Goal: Task Accomplishment & Management: Manage account settings

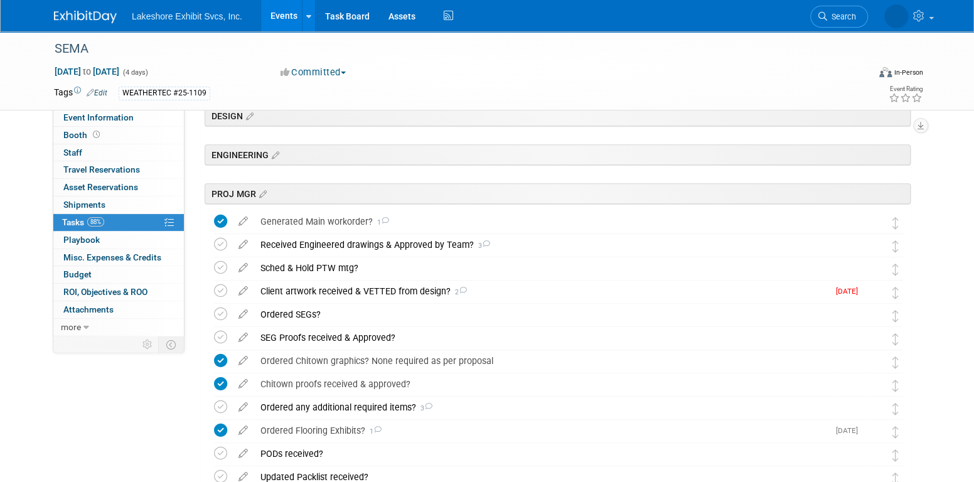
click at [289, 21] on link "Events" at bounding box center [284, 15] width 46 height 31
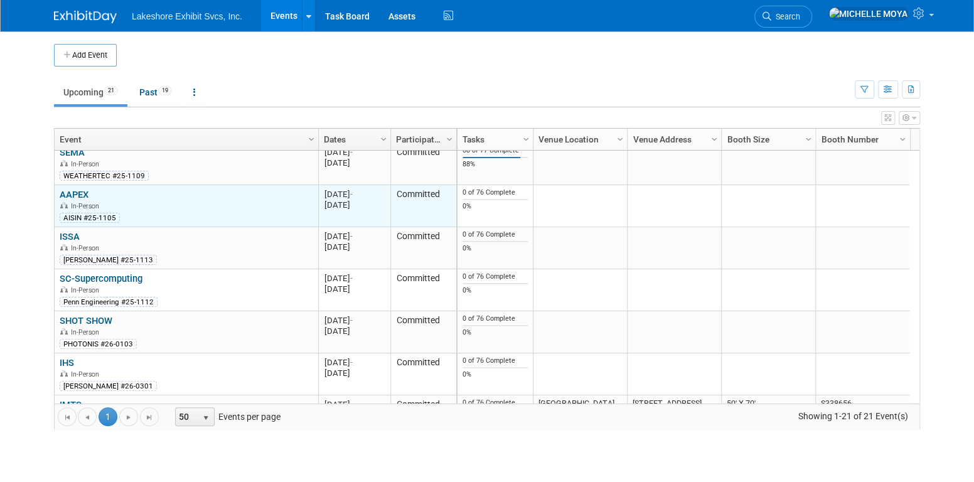
scroll to position [484, 0]
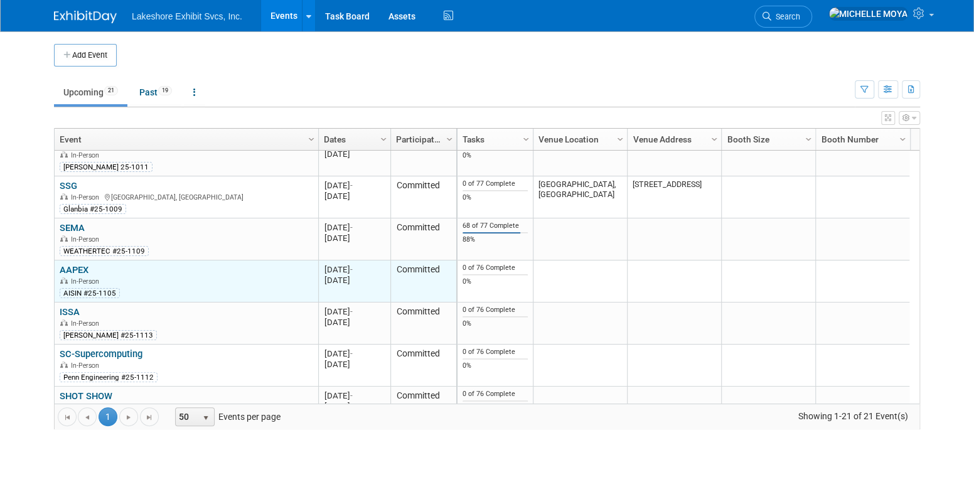
click at [80, 268] on link "AAPEX" at bounding box center [74, 269] width 29 height 11
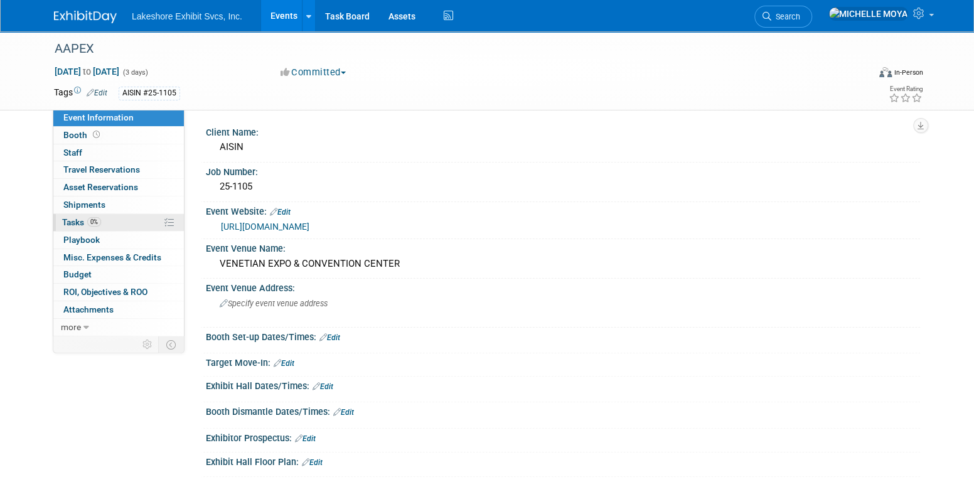
click at [106, 225] on link "0% Tasks 0%" at bounding box center [118, 222] width 131 height 17
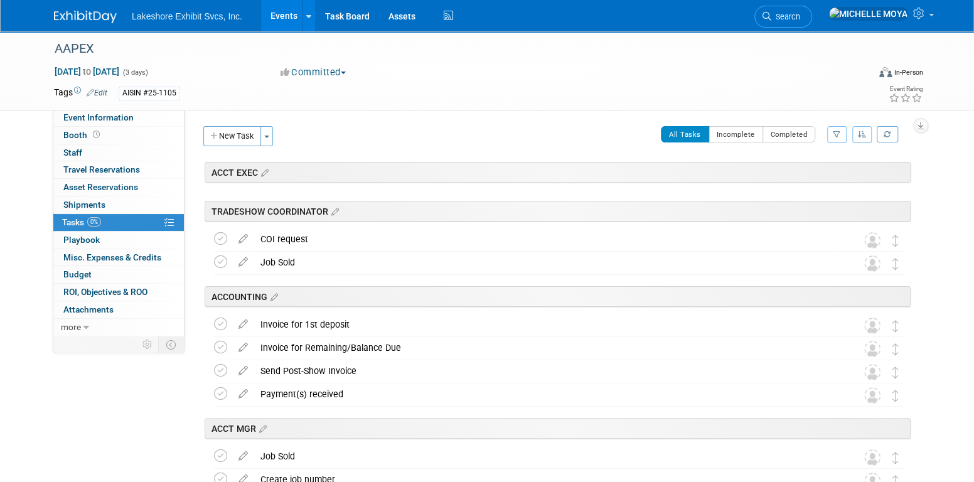
click at [838, 134] on icon "button" at bounding box center [837, 135] width 8 height 8
click at [810, 174] on select "-- Select Assignee -- All unassigned tasks Assigned to me [PERSON_NAME] [PERSON…" at bounding box center [785, 175] width 104 height 18
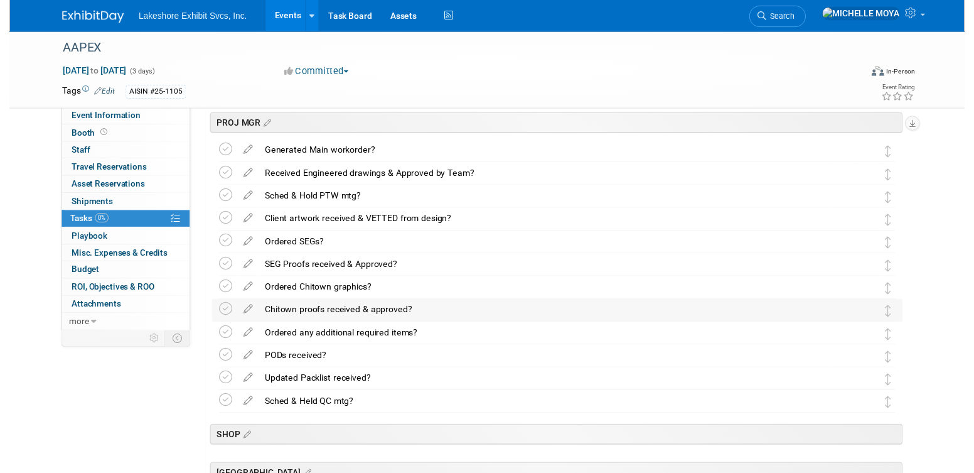
scroll to position [341, 0]
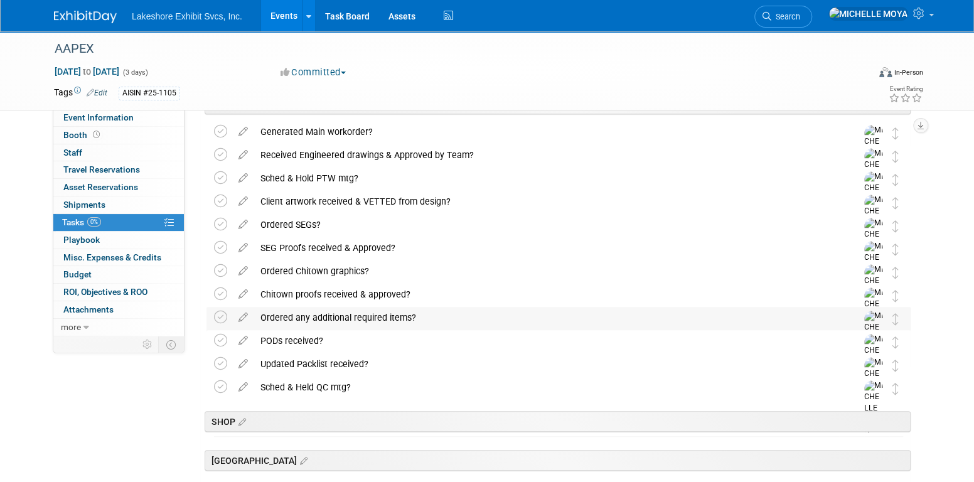
click at [316, 315] on div "Ordered any additional required items?" at bounding box center [546, 317] width 585 height 21
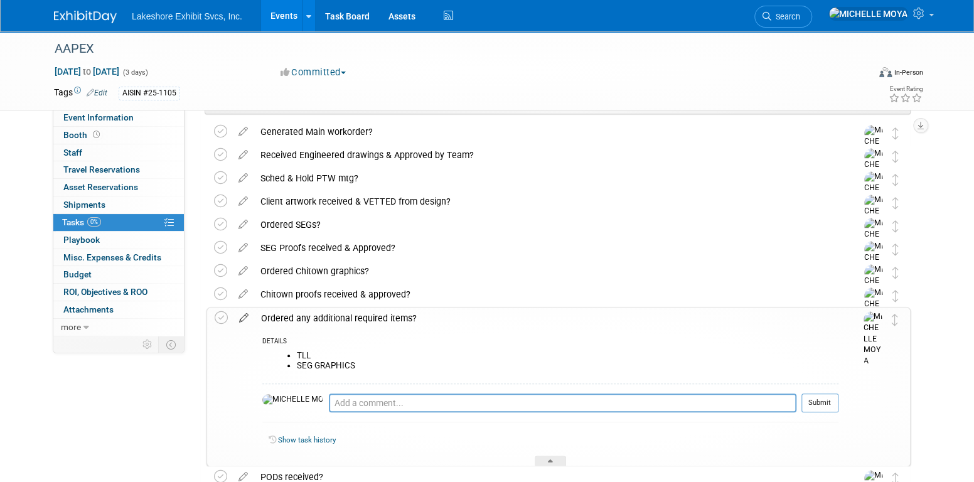
click at [245, 314] on icon at bounding box center [244, 315] width 22 height 16
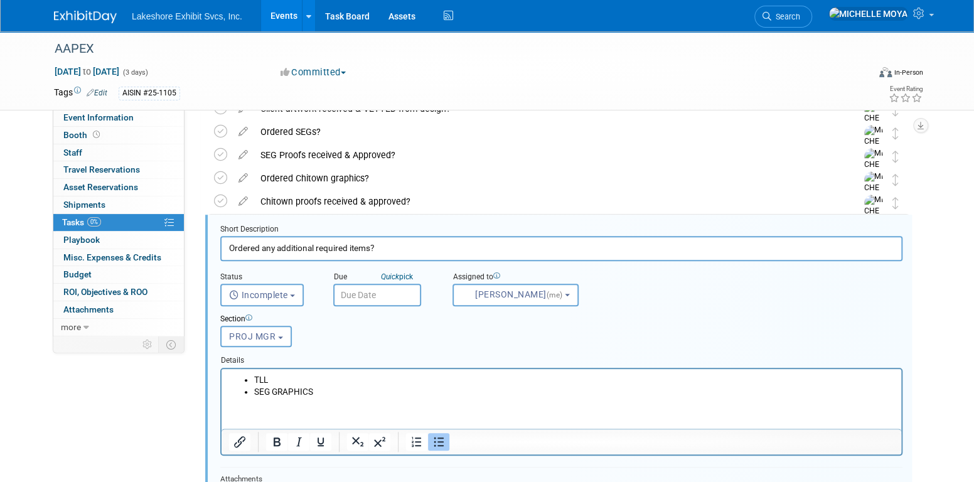
scroll to position [464, 0]
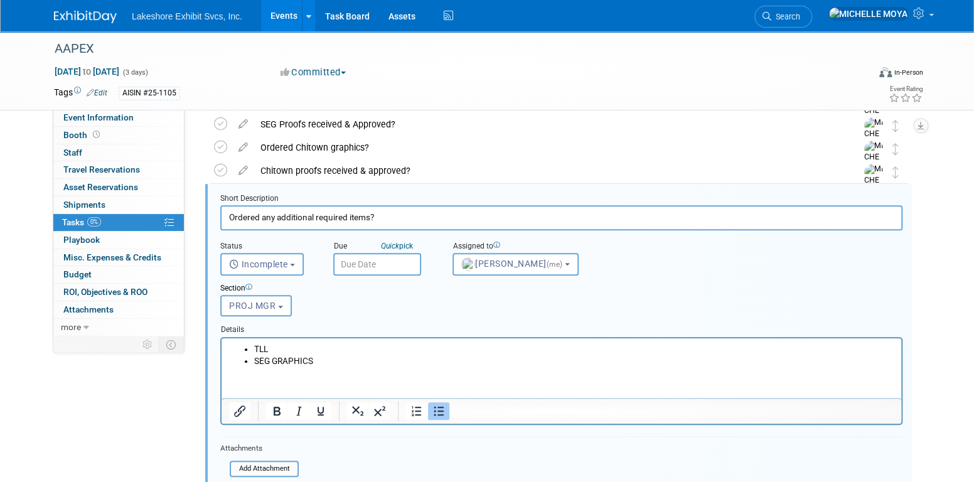
click at [348, 363] on li "SEG GRAPHICS" at bounding box center [574, 361] width 640 height 12
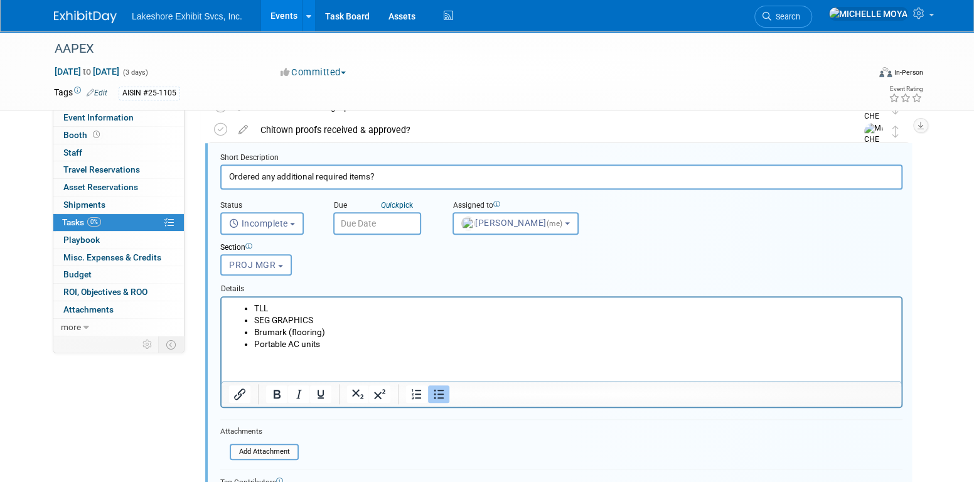
scroll to position [527, 0]
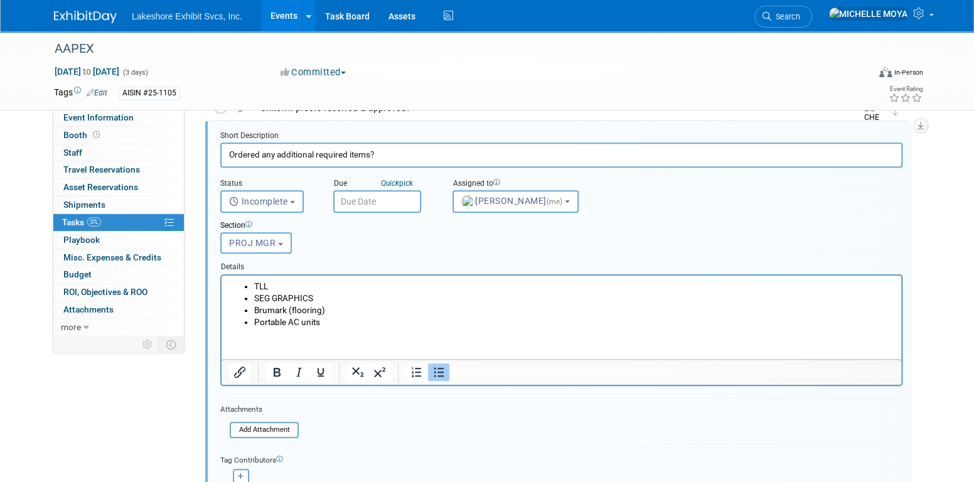
click at [255, 321] on li "Portable AC units" at bounding box center [574, 322] width 640 height 12
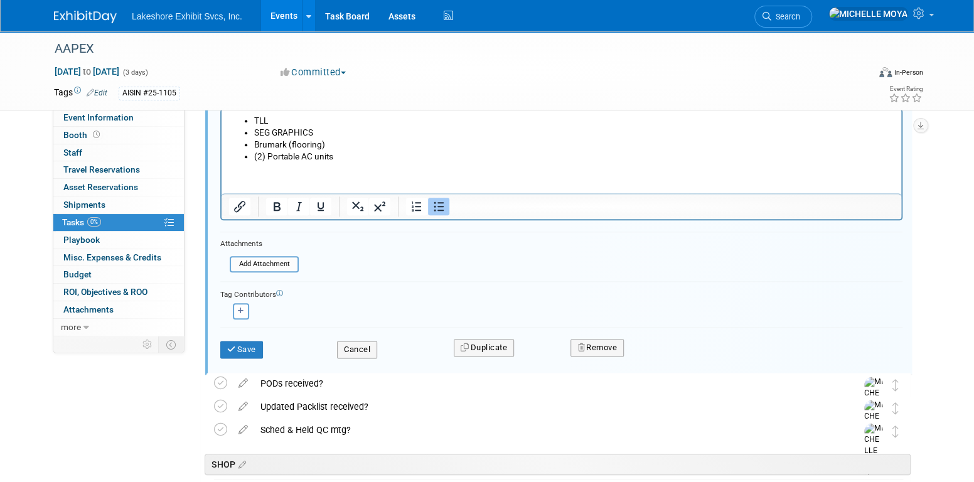
scroll to position [715, 0]
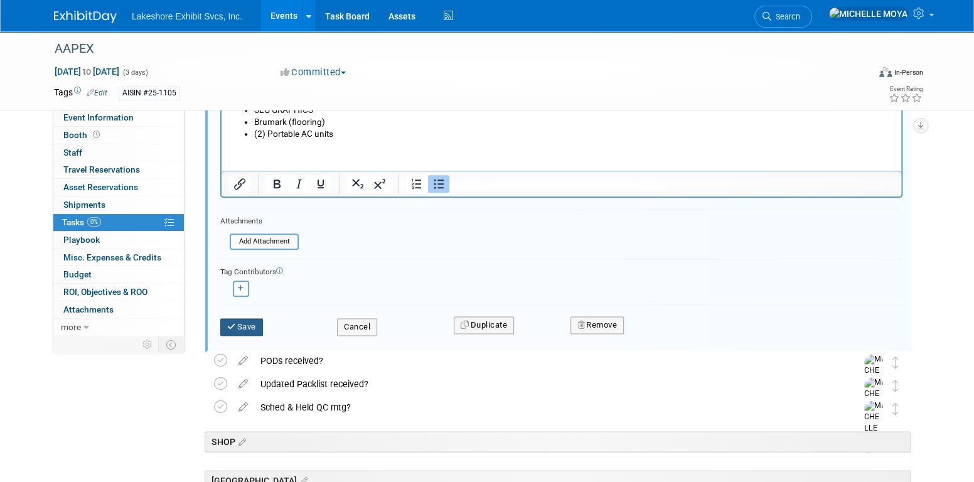
click at [251, 324] on button "Save" at bounding box center [241, 327] width 43 height 18
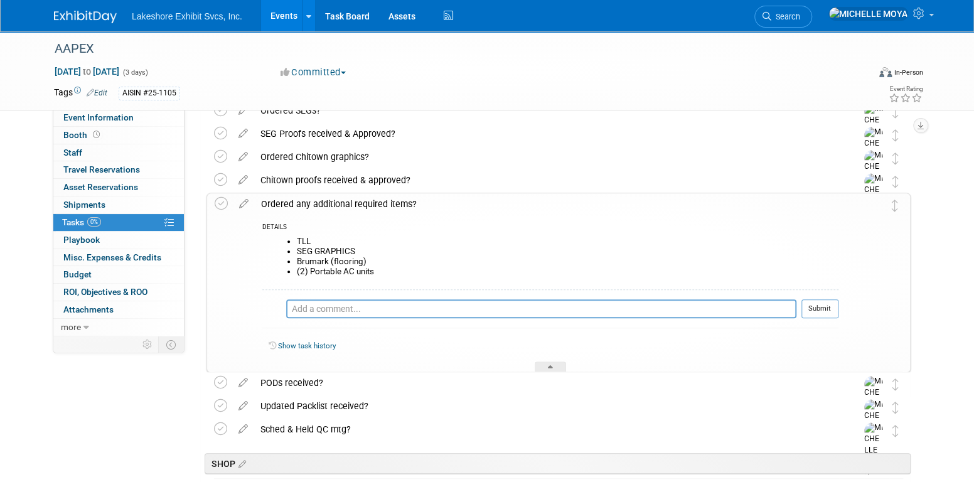
scroll to position [434, 0]
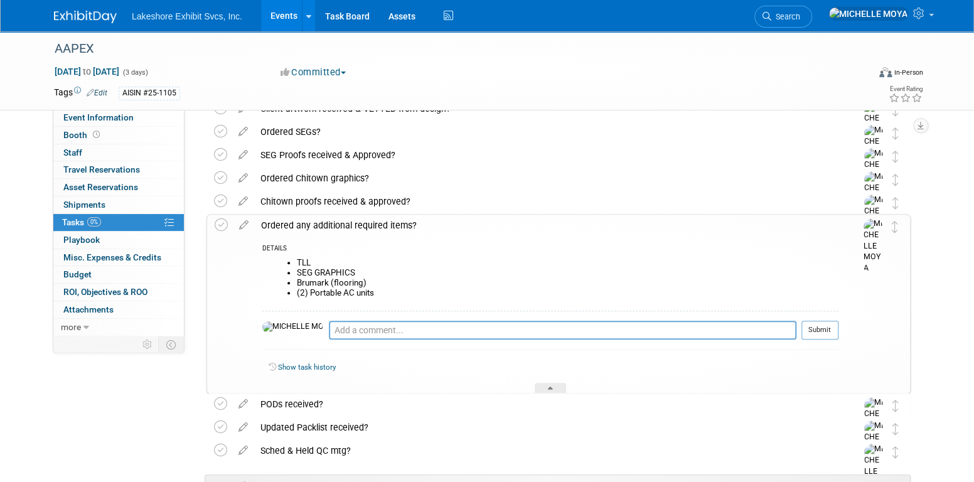
click at [383, 224] on div "Ordered any additional required items?" at bounding box center [547, 225] width 584 height 21
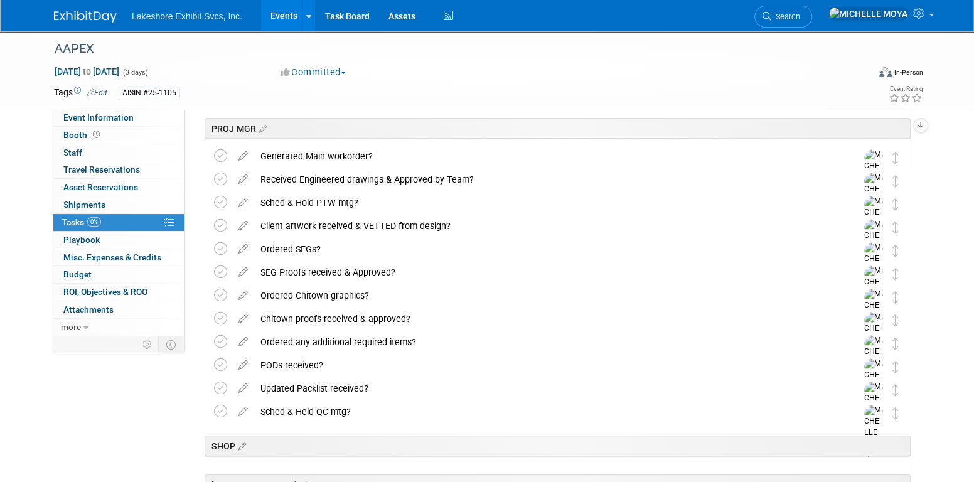
scroll to position [314, 0]
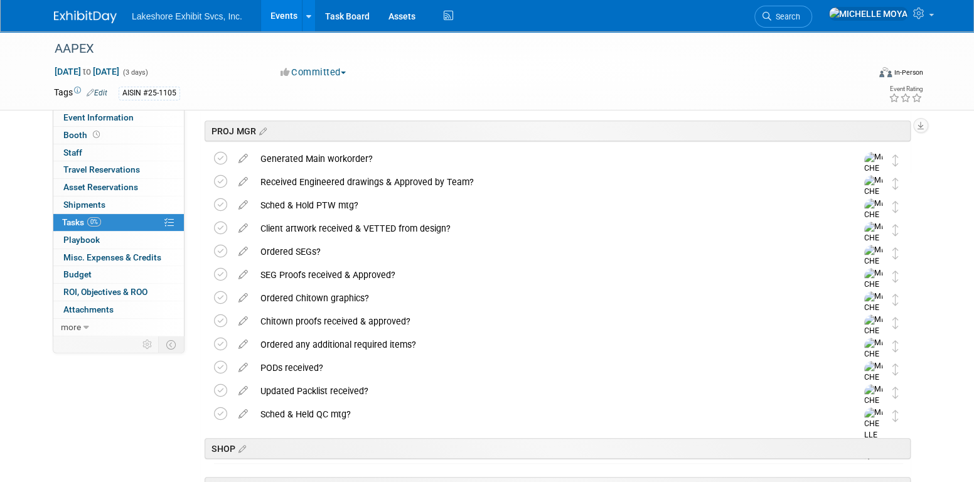
click at [368, 340] on div "Ordered any additional required items?" at bounding box center [546, 344] width 585 height 21
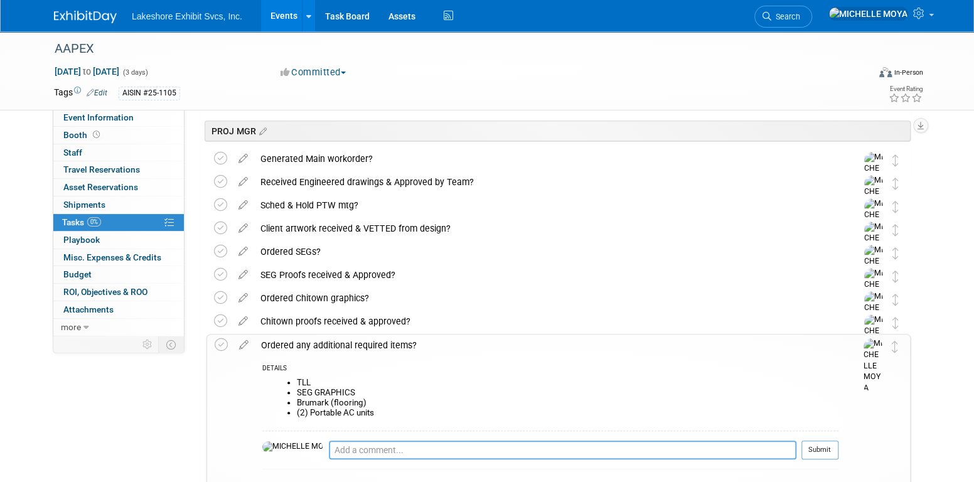
click at [365, 448] on textarea at bounding box center [562, 450] width 467 height 18
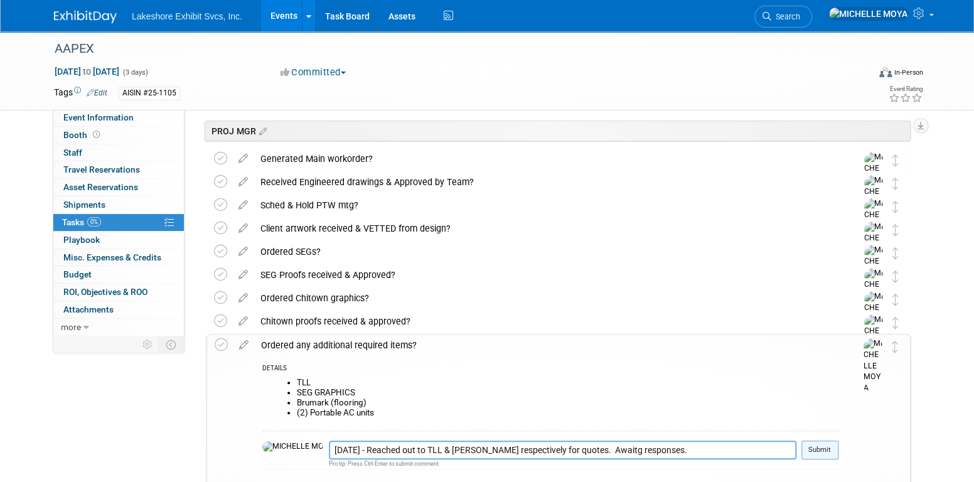
type textarea "[DATE] - Reached out to TLL & [PERSON_NAME] respectively for quotes. Awaitg res…"
drag, startPoint x: 815, startPoint y: 452, endPoint x: 819, endPoint y: 430, distance: 21.7
click at [819, 441] on button "Submit" at bounding box center [819, 450] width 37 height 19
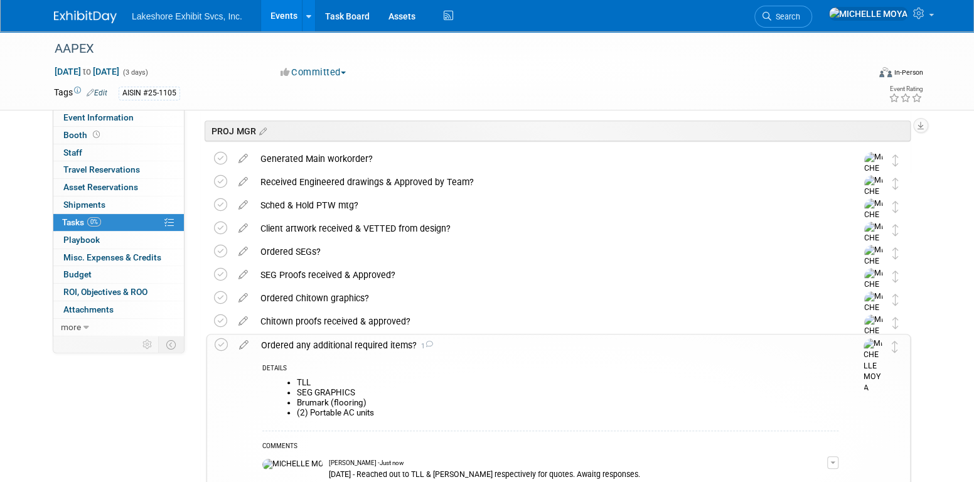
drag, startPoint x: 287, startPoint y: 14, endPoint x: 499, endPoint y: 121, distance: 238.3
click at [286, 14] on link "Events" at bounding box center [284, 15] width 46 height 31
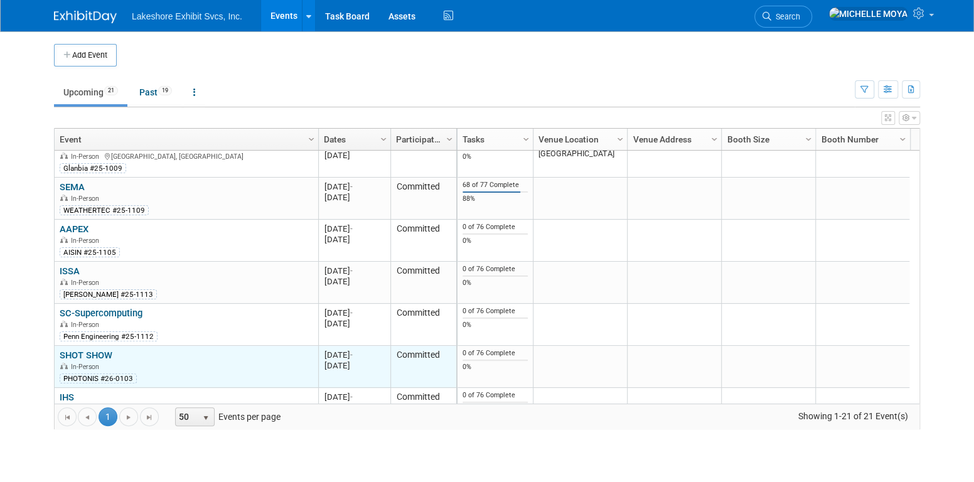
scroll to position [601, 0]
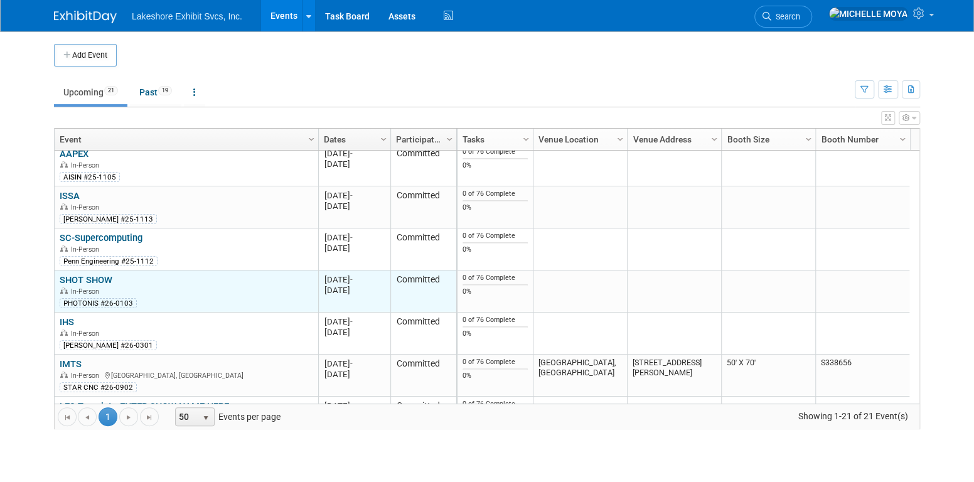
click at [104, 277] on link "SHOT SHOW" at bounding box center [86, 279] width 53 height 11
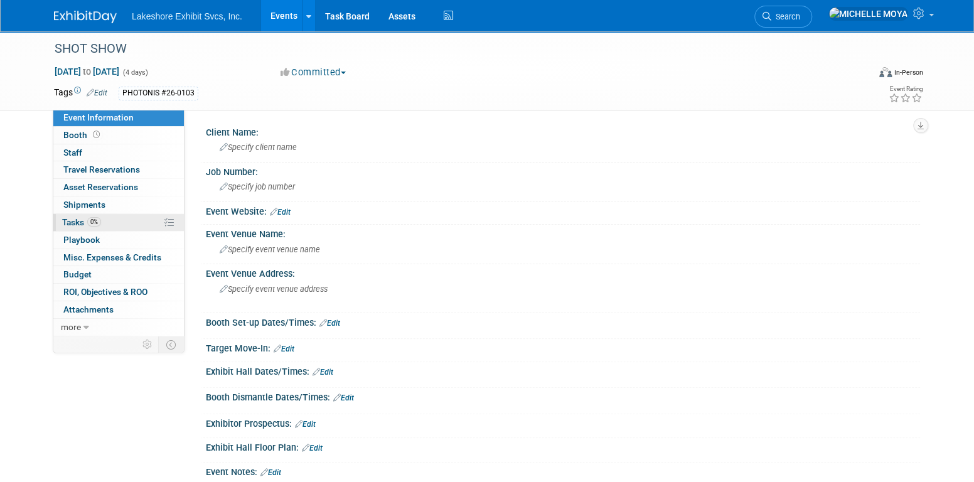
click at [77, 219] on span "Tasks 0%" at bounding box center [81, 222] width 39 height 10
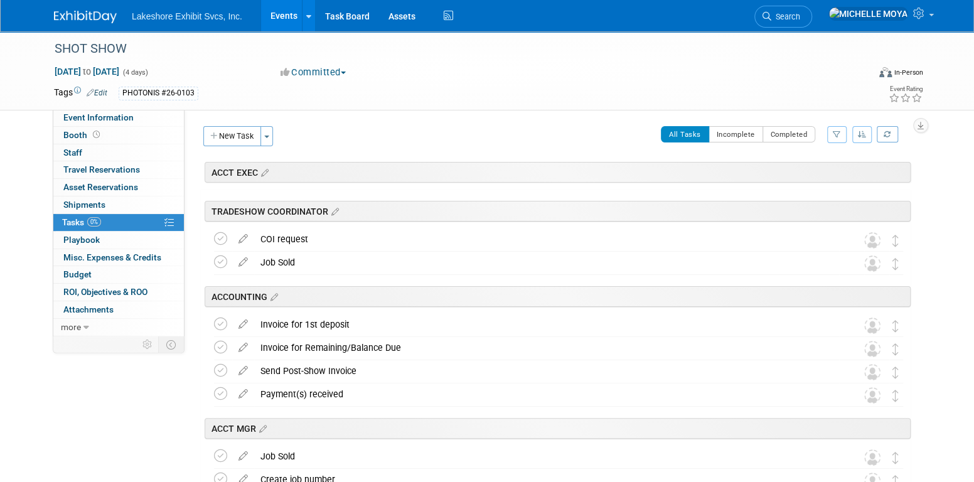
click at [837, 131] on icon "button" at bounding box center [837, 135] width 8 height 8
click at [776, 170] on select "-- Select Assignee -- All unassigned tasks Assigned to me Amanda Koss Dave Desa…" at bounding box center [785, 175] width 104 height 18
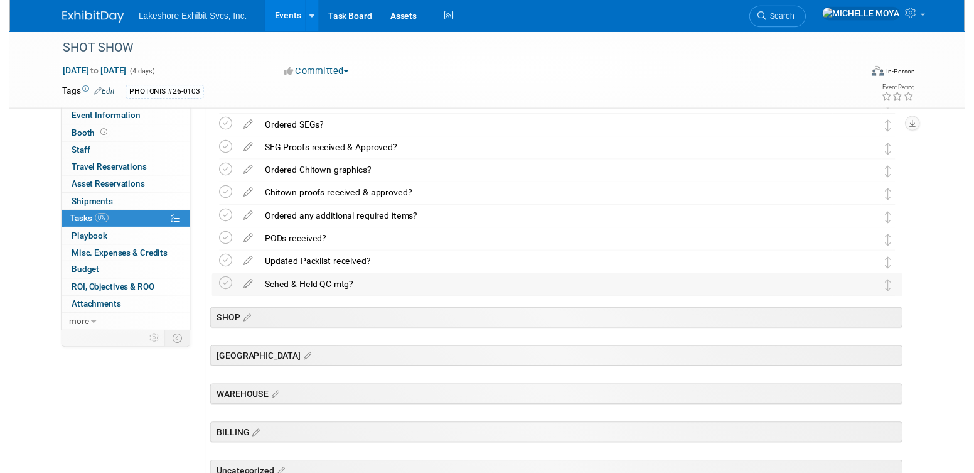
scroll to position [376, 0]
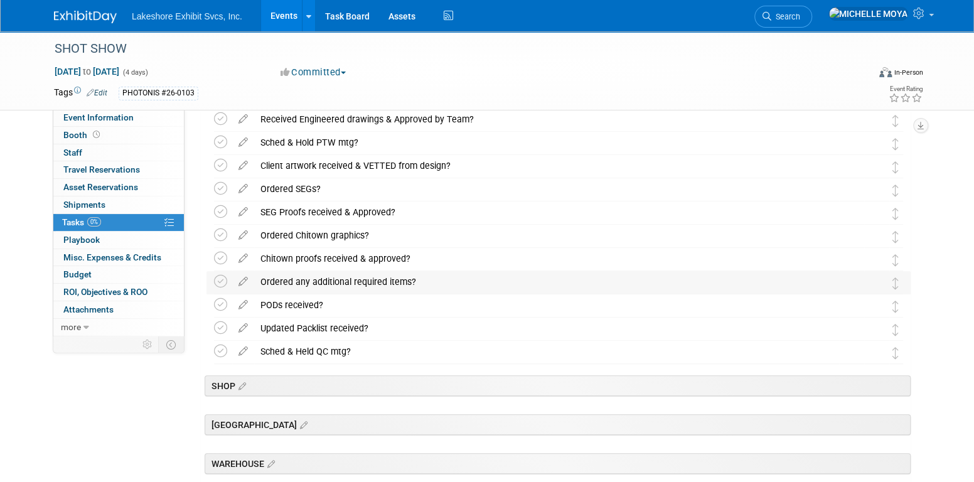
click at [377, 280] on div "Ordered any additional required items?" at bounding box center [546, 281] width 585 height 21
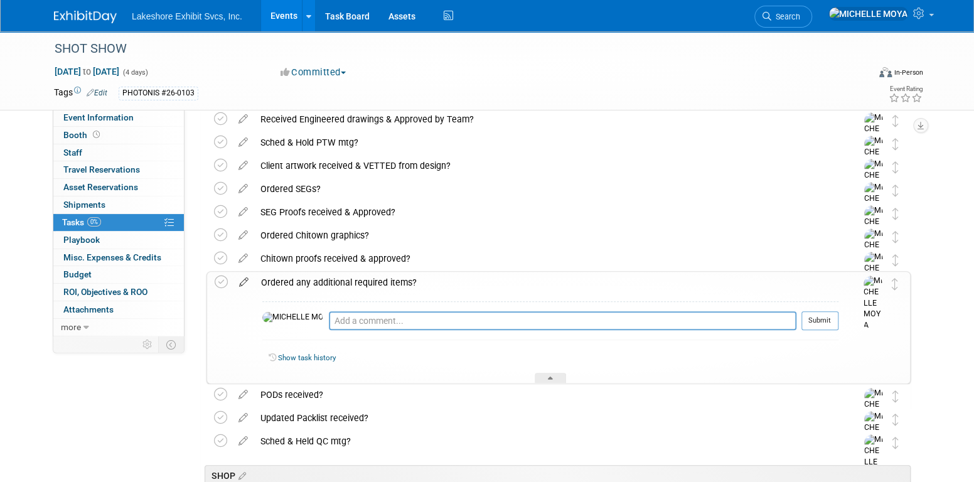
click at [245, 278] on icon at bounding box center [244, 280] width 22 height 16
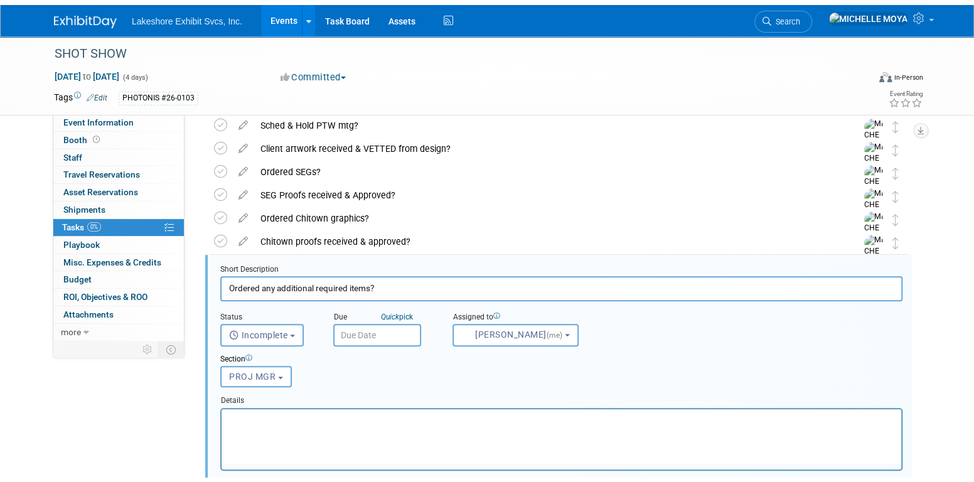
scroll to position [464, 0]
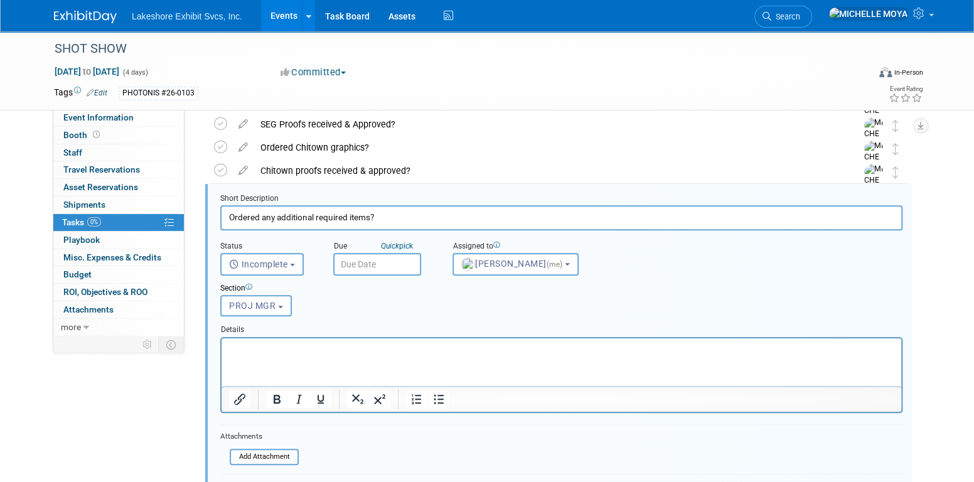
click at [405, 345] on p "Rich Text Area. Press ALT-0 for help." at bounding box center [561, 349] width 665 height 12
click at [439, 393] on icon "Bullet list" at bounding box center [438, 399] width 15 height 15
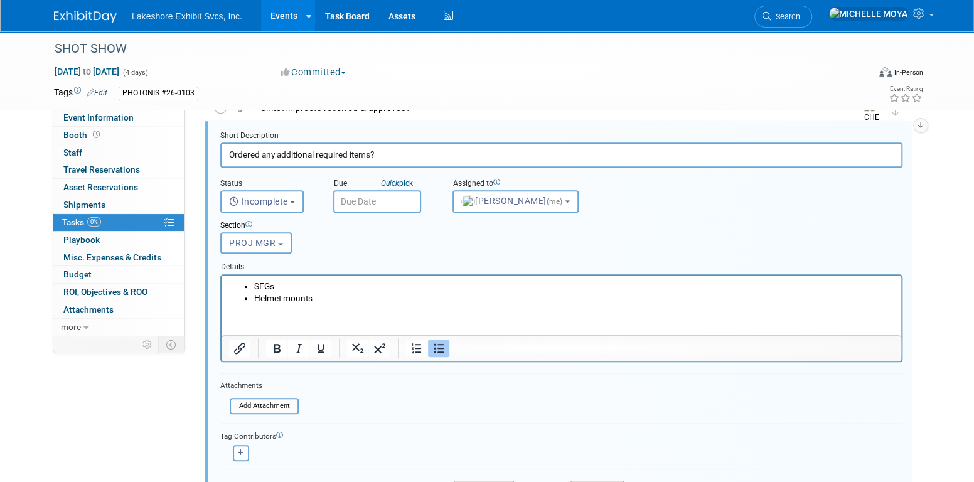
scroll to position [590, 0]
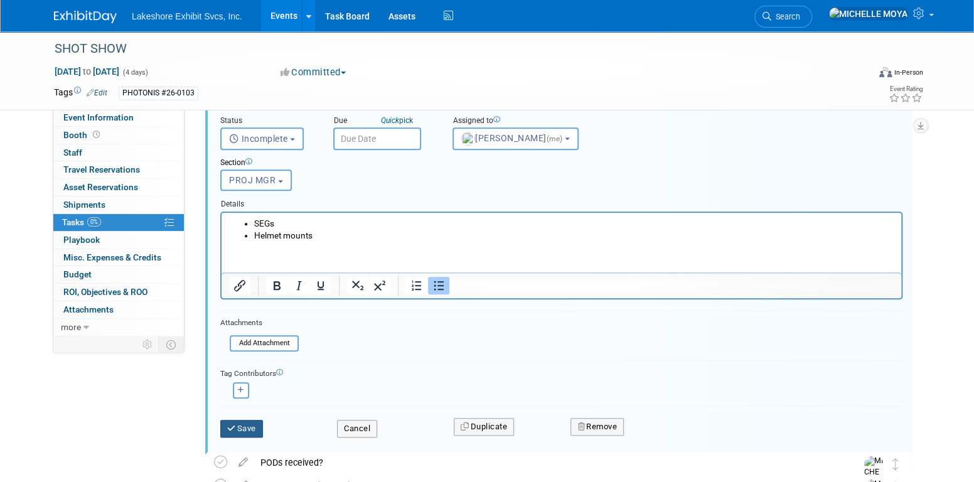
click at [243, 424] on button "Save" at bounding box center [241, 429] width 43 height 18
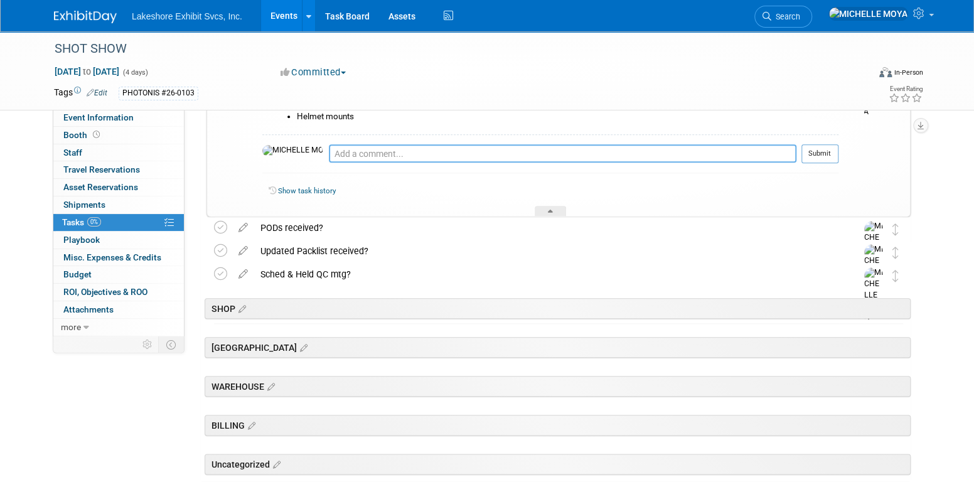
click at [341, 154] on textarea at bounding box center [562, 153] width 467 height 18
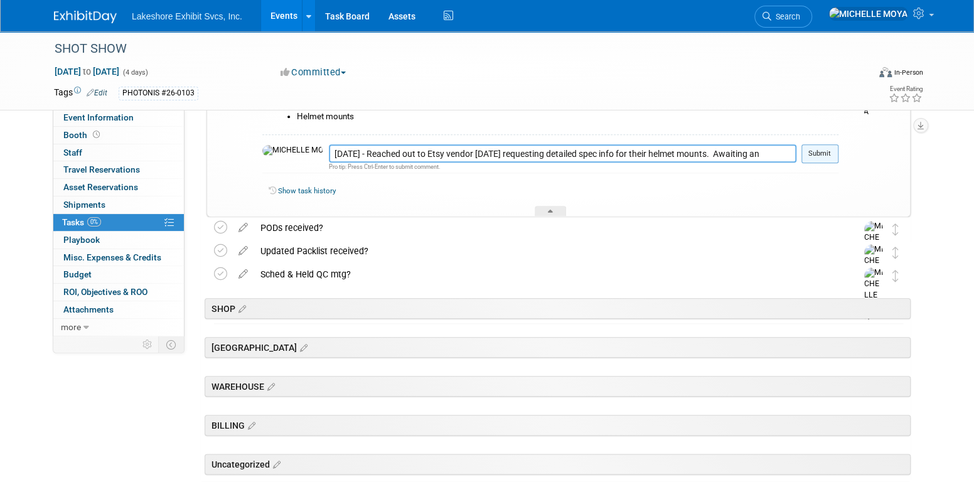
type textarea "8.14.25 - Reached out to Etsy vendor today requesting detailed spec info for th…"
click at [825, 150] on button "Submit" at bounding box center [819, 153] width 37 height 19
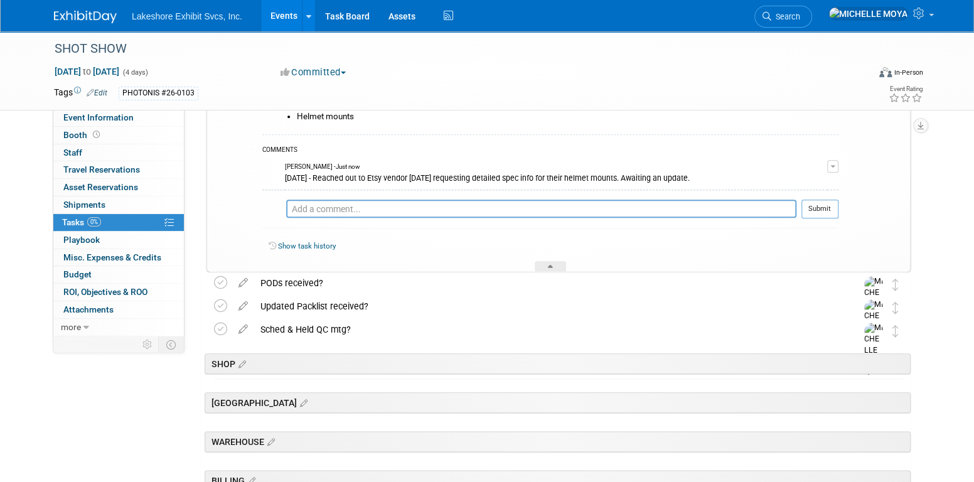
click at [292, 18] on link "Events" at bounding box center [284, 15] width 46 height 31
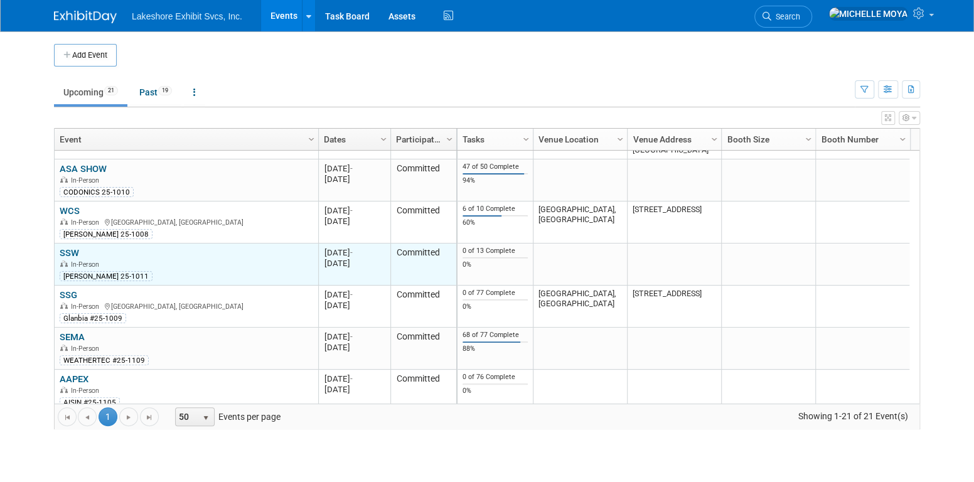
scroll to position [451, 0]
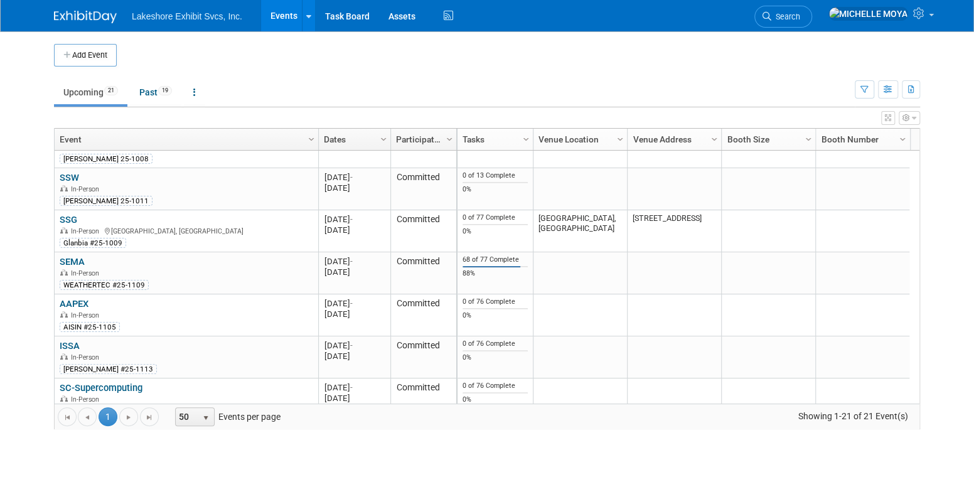
click at [82, 298] on link "AAPEX" at bounding box center [74, 303] width 29 height 11
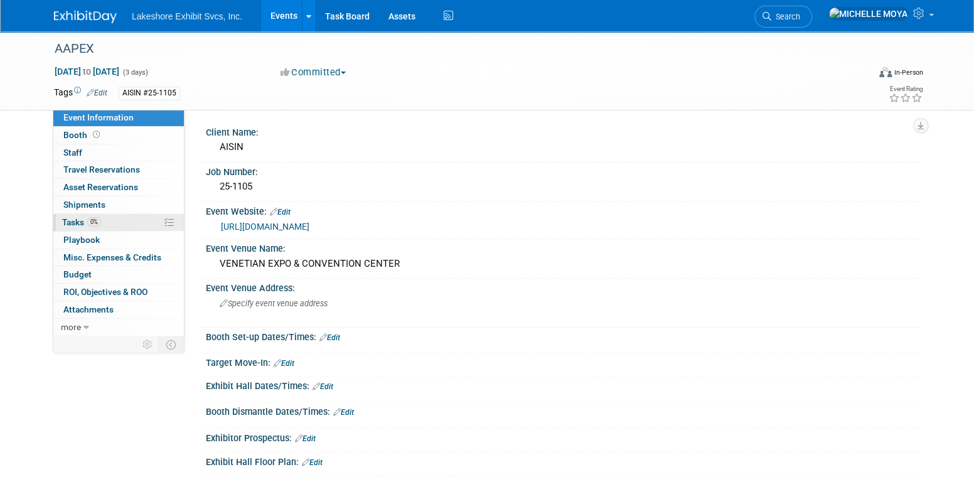
click at [114, 218] on link "0% Tasks 0%" at bounding box center [118, 222] width 131 height 17
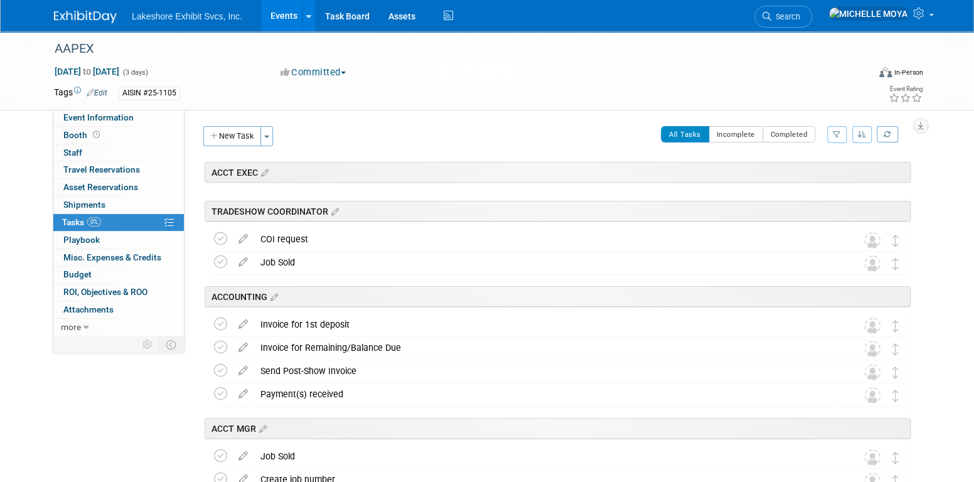
click at [843, 119] on div "Client Name: AISIN Job Number: 25-1105 Event Website: Edit [URL][DOMAIN_NAME] E…" at bounding box center [551, 221] width 735 height 225
drag, startPoint x: 845, startPoint y: 131, endPoint x: 839, endPoint y: 133, distance: 6.6
click at [842, 132] on button "button" at bounding box center [836, 134] width 19 height 17
click at [788, 176] on select "-- Select Assignee -- All unassigned tasks Assigned to me [PERSON_NAME] [PERSON…" at bounding box center [785, 175] width 104 height 18
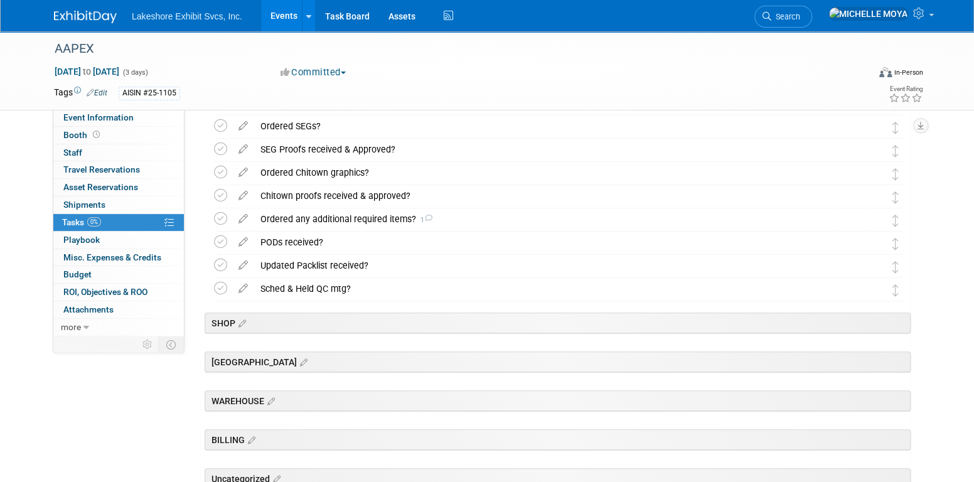
scroll to position [314, 0]
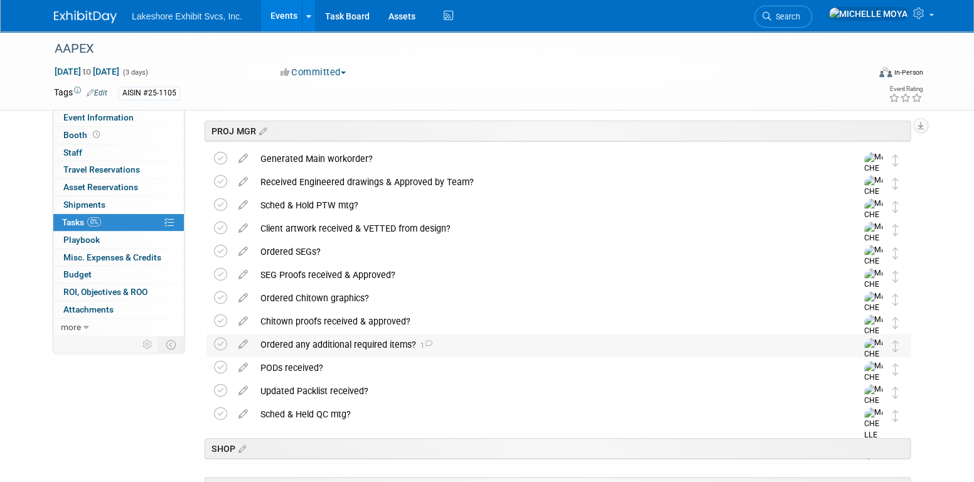
click at [345, 341] on div "Ordered any additional required items? 1" at bounding box center [546, 344] width 585 height 21
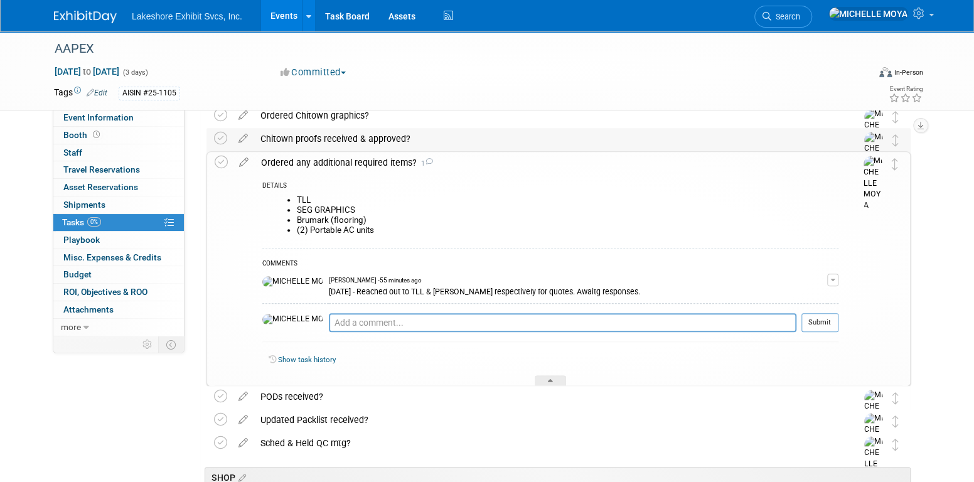
scroll to position [502, 0]
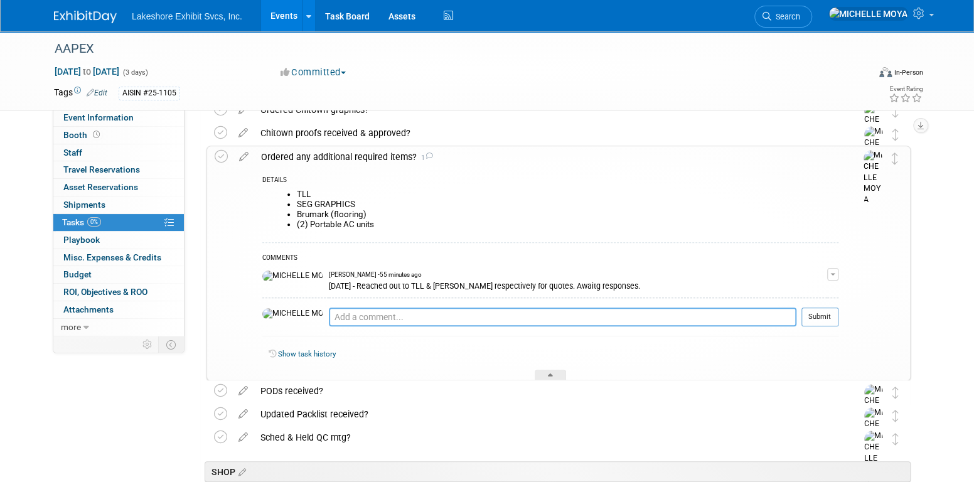
click at [407, 314] on textarea at bounding box center [562, 316] width 467 height 19
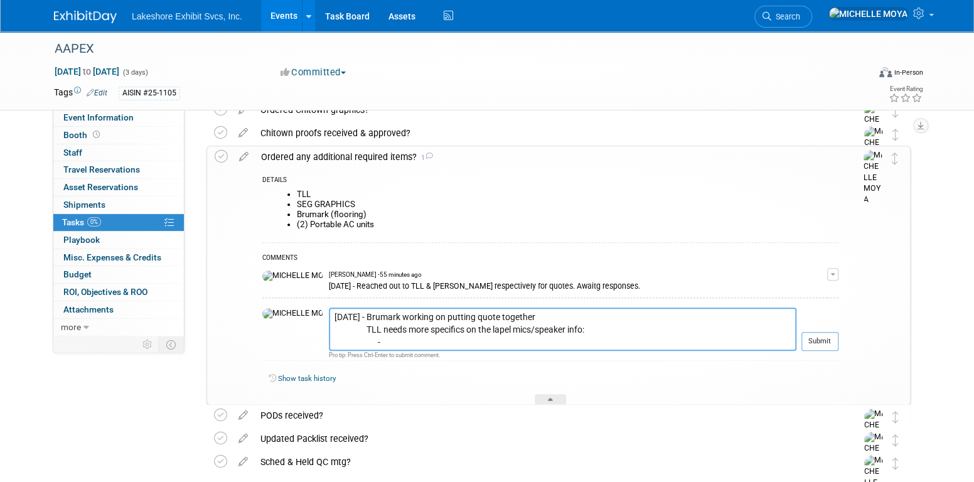
click at [371, 341] on textarea "[DATE] - Brumark working on putting quote together TLL needs more specifics on …" at bounding box center [562, 328] width 467 height 43
paste textarea "What size do you need? Will they be used only for the microphone, or will they …"
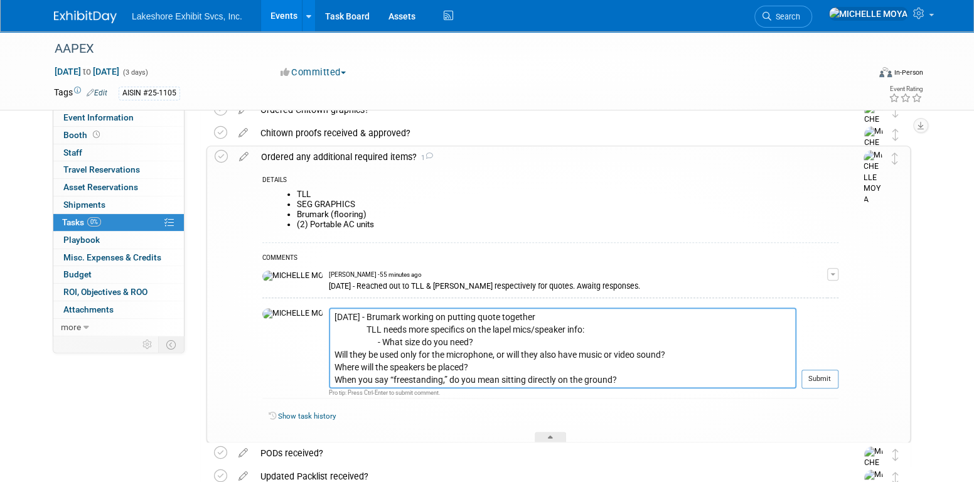
click at [329, 351] on textarea "[DATE] - Brumark working on putting quote together TLL needs more specifics on …" at bounding box center [562, 347] width 467 height 81
type textarea "[DATE] - Brumark working on putting quote together TLL needs more specifics on …"
click at [814, 376] on button "Submit" at bounding box center [819, 379] width 37 height 19
